Goal: Task Accomplishment & Management: Manage account settings

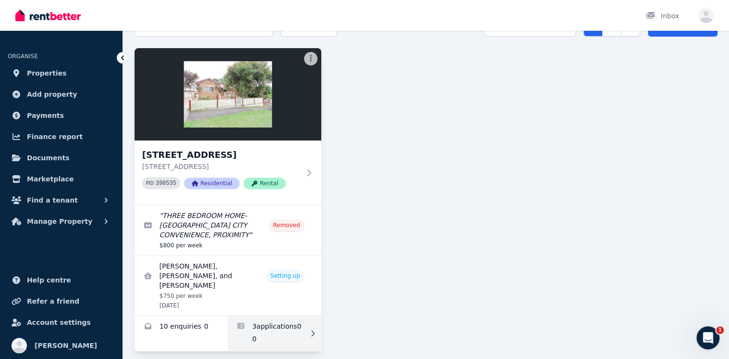
click at [274, 317] on link "Applications for 40 Prince St, North Parramatta" at bounding box center [274, 333] width 93 height 36
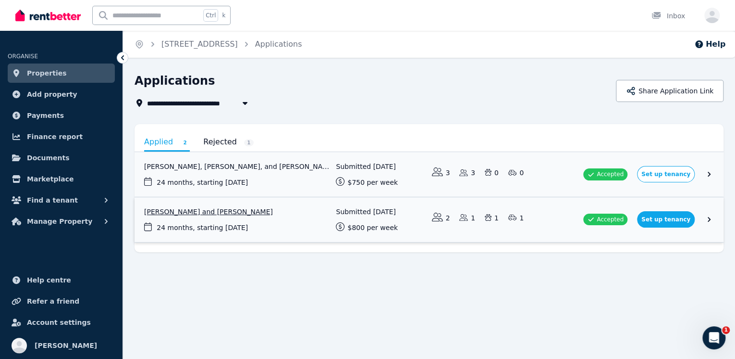
click at [621, 221] on link "View application: Felecia Nazari and Sattar Nazari" at bounding box center [429, 219] width 589 height 45
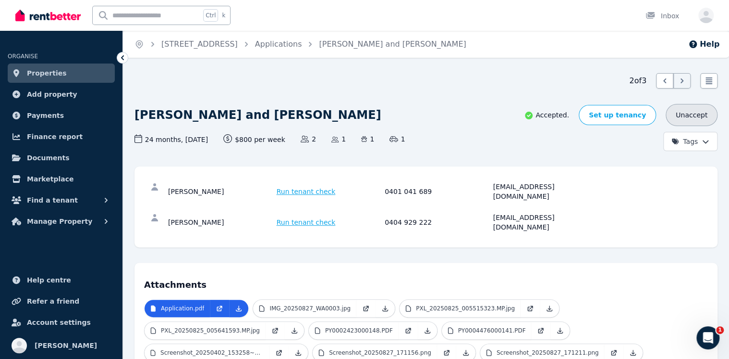
click at [689, 111] on button "Unaccept" at bounding box center [692, 115] width 52 height 22
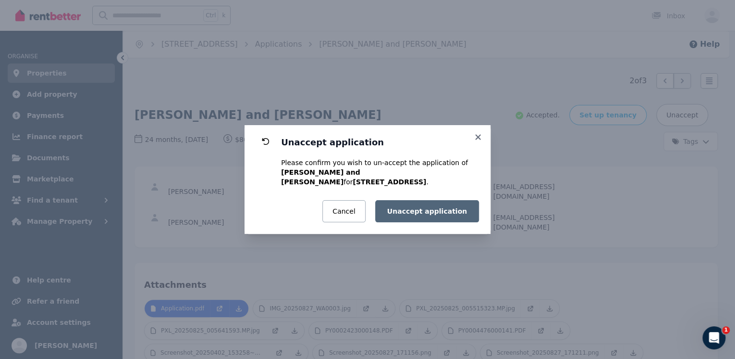
click at [445, 203] on button "Unaccept application" at bounding box center [427, 211] width 104 height 22
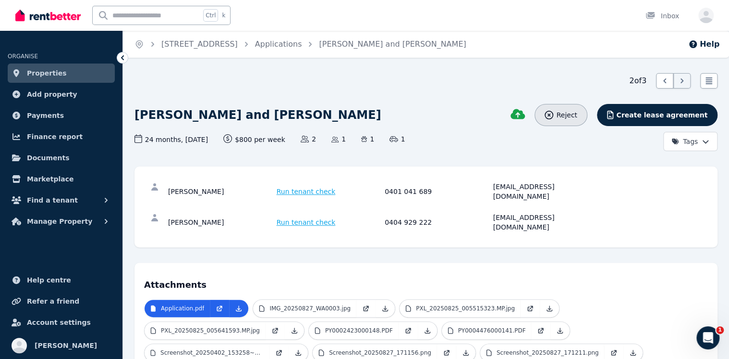
click at [577, 118] on span "Reject" at bounding box center [566, 115] width 21 height 10
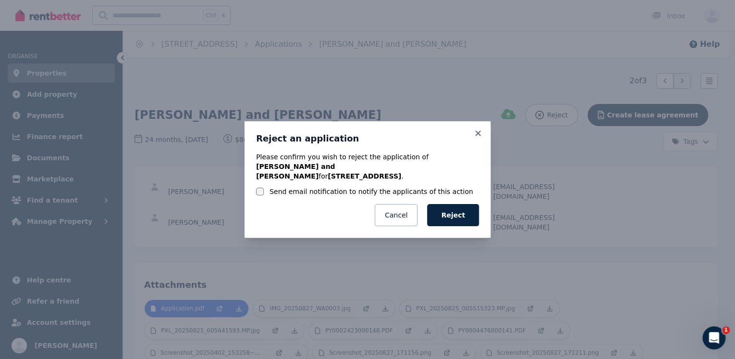
click at [385, 187] on label "Send email notification to notify the applicants of this action" at bounding box center [372, 191] width 204 height 10
click at [447, 210] on button "Reject" at bounding box center [453, 215] width 52 height 22
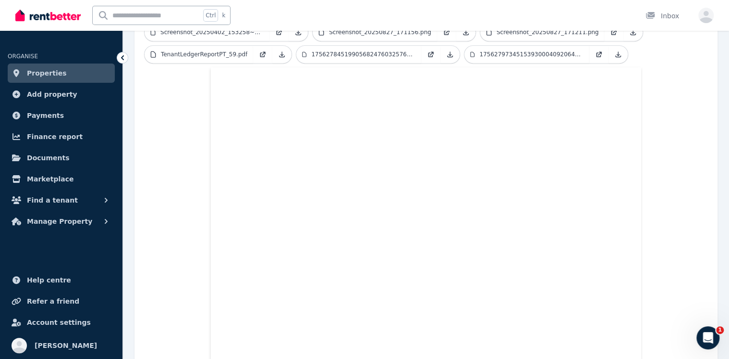
scroll to position [357, 0]
